Goal: Transaction & Acquisition: Book appointment/travel/reservation

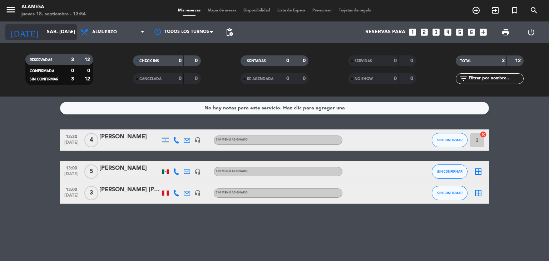
click at [43, 28] on input "sáb. [DATE]" at bounding box center [77, 32] width 68 height 13
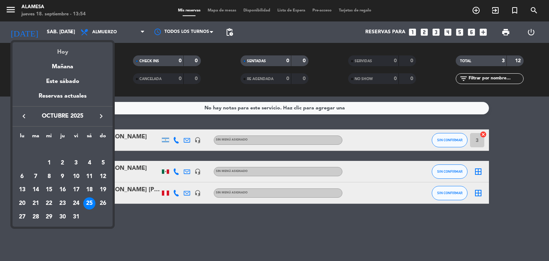
click at [60, 55] on div "Hoy" at bounding box center [63, 49] width 100 height 15
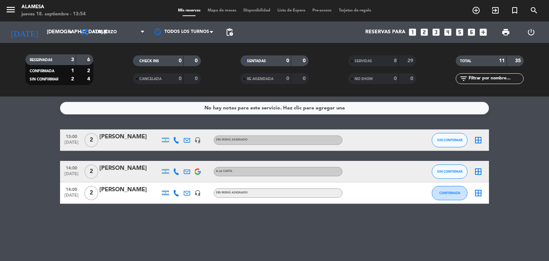
click at [242, 105] on div "No hay notas para este servicio. Haz clic para agregar una" at bounding box center [274, 108] width 140 height 8
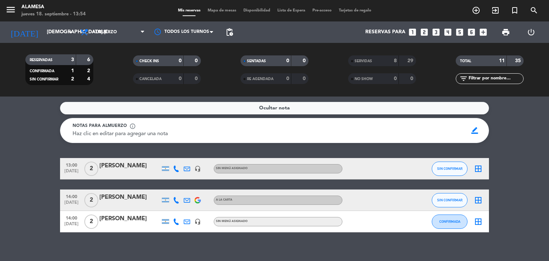
click at [42, 151] on div "Ocultar nota Notas para almuerzo info_outline Haz clic en editar para agregar u…" at bounding box center [274, 178] width 549 height 164
click at [43, 29] on input "[DEMOGRAPHIC_DATA] [DATE]" at bounding box center [77, 32] width 68 height 13
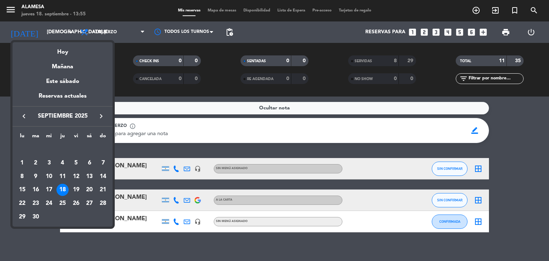
click at [101, 114] on icon "keyboard_arrow_right" at bounding box center [101, 116] width 9 height 9
click at [89, 176] on div "11" at bounding box center [89, 176] width 12 height 12
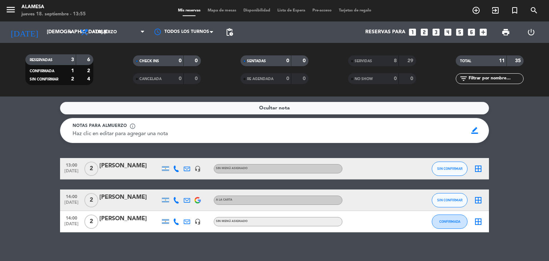
type input "sáb. [DATE]"
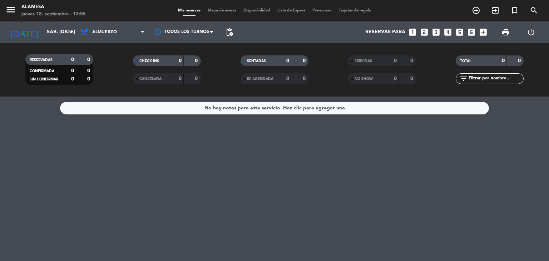
click at [457, 30] on icon "looks_5" at bounding box center [459, 32] width 9 height 9
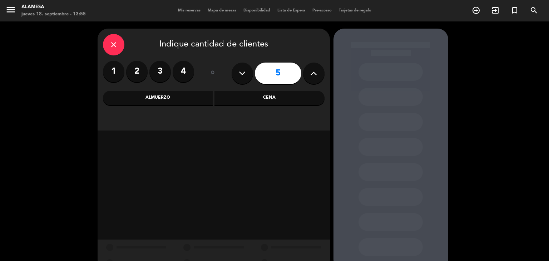
click at [187, 95] on div "Almuerzo" at bounding box center [158, 98] width 110 height 14
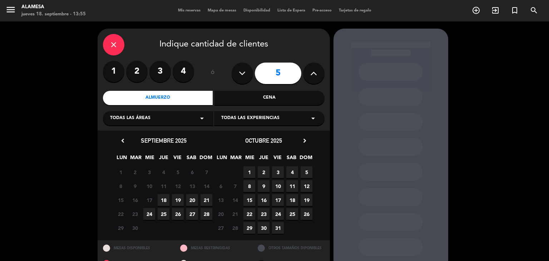
click at [290, 185] on span "11" at bounding box center [292, 186] width 12 height 12
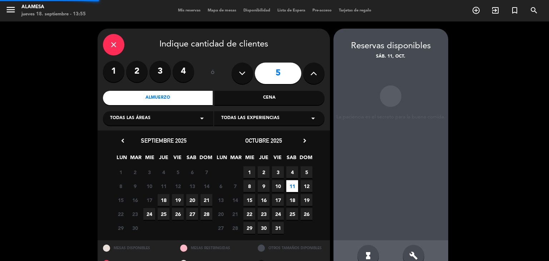
scroll to position [17, 0]
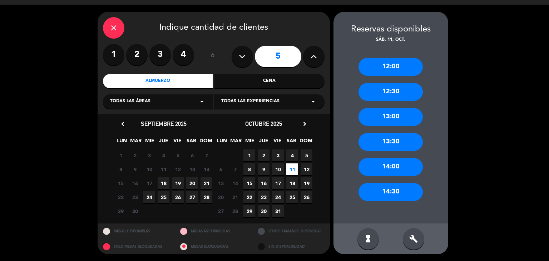
click at [388, 90] on div "12:30" at bounding box center [390, 92] width 64 height 18
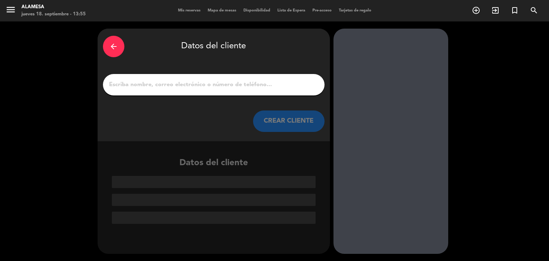
scroll to position [0, 0]
click at [292, 87] on input "1" at bounding box center [213, 85] width 211 height 10
paste input "[PERSON_NAME] [PERSON_NAME]"
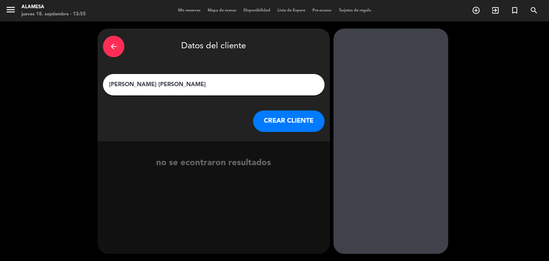
type input "[PERSON_NAME] [PERSON_NAME]"
click at [287, 123] on button "CREAR CLIENTE" at bounding box center [288, 120] width 71 height 21
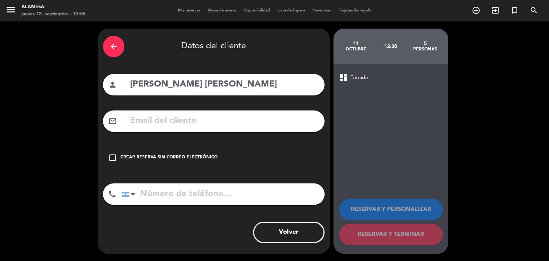
click at [220, 126] on input "text" at bounding box center [224, 121] width 190 height 15
click at [227, 120] on input "text" at bounding box center [224, 121] width 190 height 15
paste input "[EMAIL_ADDRESS][DOMAIN_NAME]"
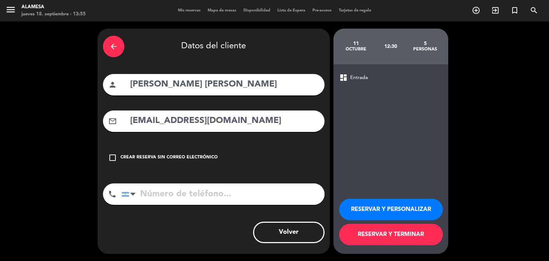
type input "[EMAIL_ADDRESS][DOMAIN_NAME]"
click at [208, 192] on input "tel" at bounding box center [222, 193] width 203 height 21
type input "1144021568"
click at [362, 236] on button "RESERVAR Y TERMINAR" at bounding box center [391, 234] width 104 height 21
